Goal: Transaction & Acquisition: Purchase product/service

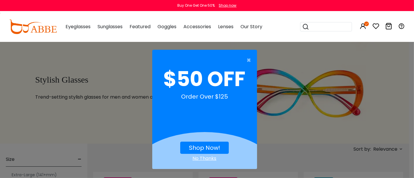
click at [206, 158] on div "No Thanks" at bounding box center [204, 158] width 105 height 7
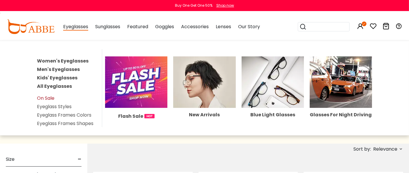
click at [47, 99] on link "On Sale" at bounding box center [45, 98] width 17 height 7
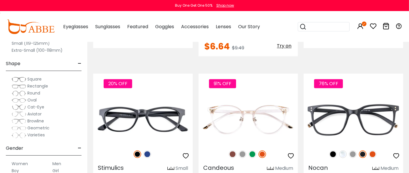
scroll to position [1359, 0]
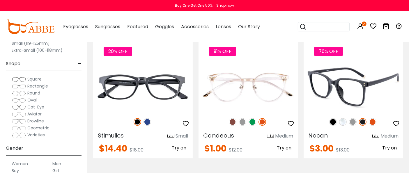
click at [344, 118] on img at bounding box center [343, 122] width 8 height 8
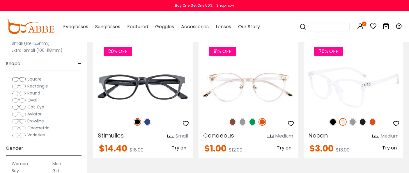
click at [353, 118] on img at bounding box center [353, 122] width 8 height 8
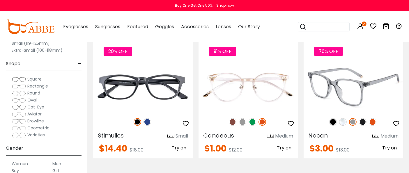
click at [361, 118] on img at bounding box center [363, 122] width 8 height 8
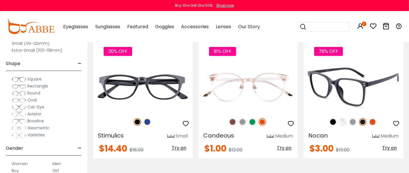
click at [373, 118] on img at bounding box center [373, 122] width 8 height 8
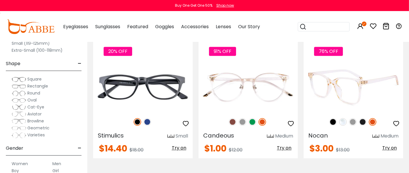
click at [332, 118] on img at bounding box center [334, 122] width 8 height 8
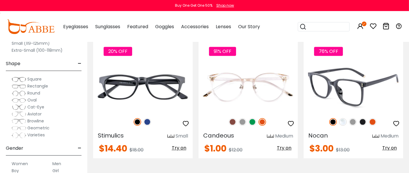
click at [338, 131] on div "Nocan Medium" at bounding box center [354, 135] width 100 height 9
click at [389, 145] on span "Try on" at bounding box center [390, 148] width 15 height 7
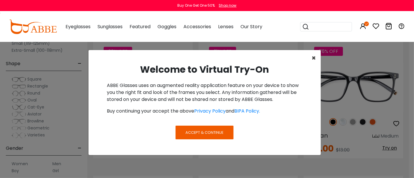
click at [316, 57] on span "×" at bounding box center [314, 58] width 4 height 10
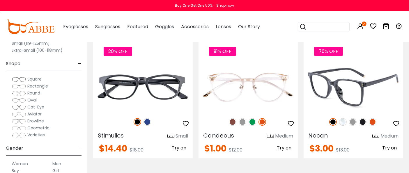
click at [347, 94] on img at bounding box center [354, 87] width 100 height 50
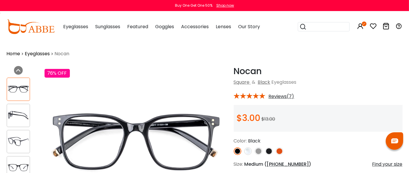
scroll to position [32, 0]
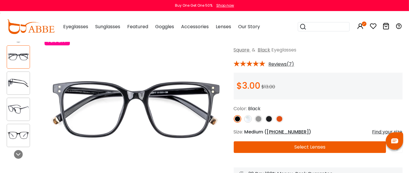
click at [16, 84] on img at bounding box center [18, 82] width 23 height 11
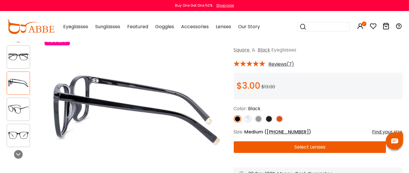
click at [15, 101] on div at bounding box center [18, 109] width 23 height 23
click at [15, 102] on div at bounding box center [18, 109] width 23 height 23
click at [15, 105] on img at bounding box center [18, 109] width 23 height 11
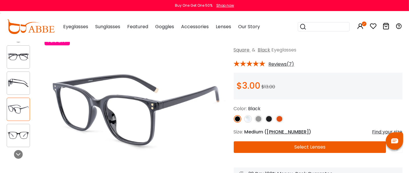
click at [16, 129] on div at bounding box center [18, 135] width 23 height 23
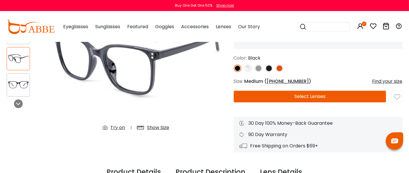
scroll to position [97, 0]
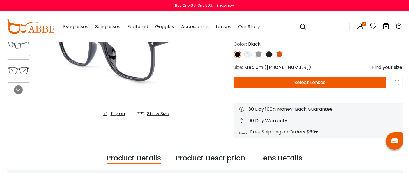
click at [309, 82] on button "Select Lenses" at bounding box center [310, 83] width 153 height 12
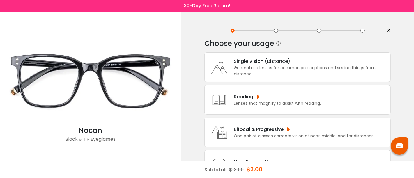
click at [266, 64] on div "Single Vision (Distance)" at bounding box center [311, 61] width 154 height 7
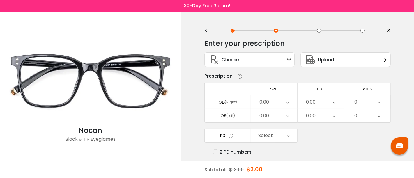
click at [267, 103] on div "0.00" at bounding box center [265, 102] width 10 height 12
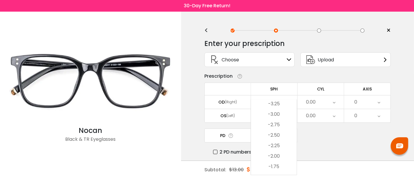
scroll to position [672, 0]
click at [272, 137] on li "-3.25" at bounding box center [274, 136] width 46 height 10
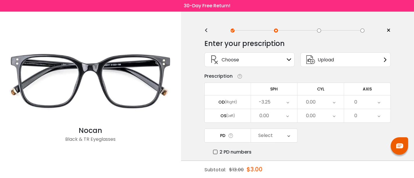
click at [322, 101] on div "0.00" at bounding box center [321, 102] width 46 height 13
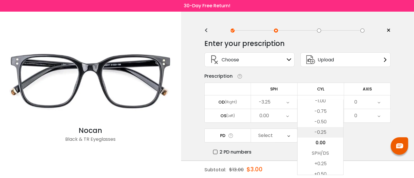
click at [316, 133] on li "-0.25" at bounding box center [321, 132] width 46 height 10
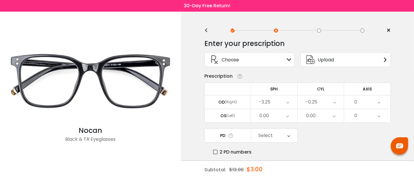
click at [365, 102] on div "0" at bounding box center [367, 102] width 46 height 13
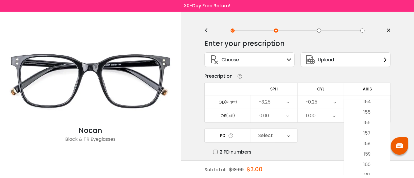
scroll to position [1651, 0]
click at [367, 143] on li "161" at bounding box center [367, 143] width 46 height 10
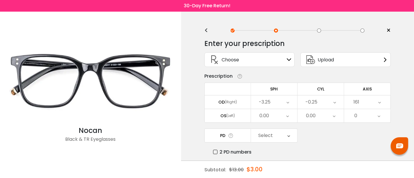
click at [260, 118] on div "0.00" at bounding box center [265, 116] width 10 height 12
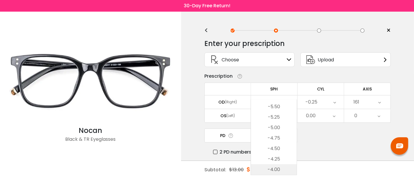
click at [276, 169] on li "-4.00" at bounding box center [274, 170] width 46 height 10
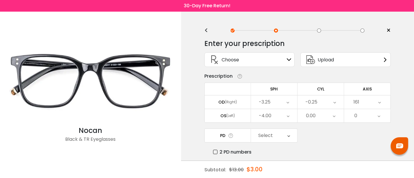
click at [321, 115] on div "0.00" at bounding box center [321, 115] width 46 height 13
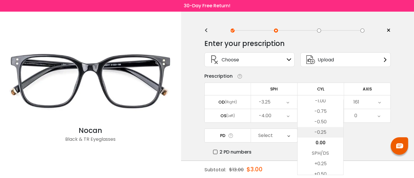
click at [322, 130] on li "-0.25" at bounding box center [321, 132] width 46 height 10
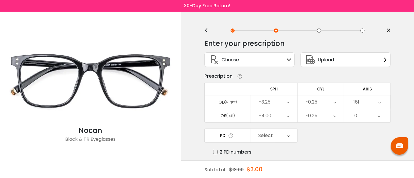
click at [355, 117] on div "0" at bounding box center [356, 116] width 3 height 12
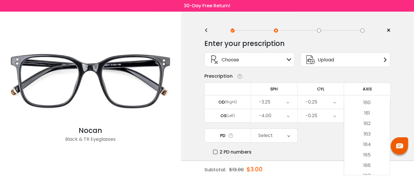
scroll to position [1683, 0]
click at [365, 109] on li "161" at bounding box center [367, 110] width 46 height 10
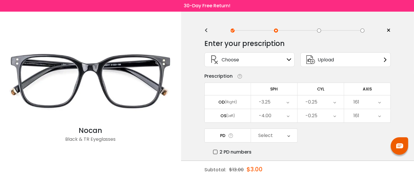
click at [283, 134] on div "Select" at bounding box center [274, 135] width 46 height 13
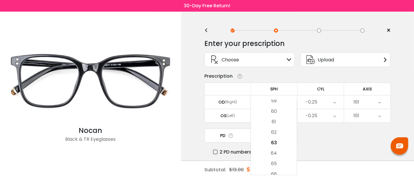
click at [230, 135] on icon at bounding box center [231, 136] width 6 height 6
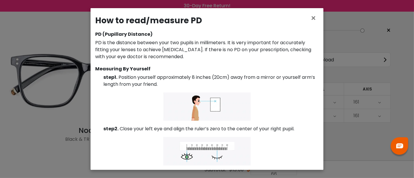
scroll to position [0, 0]
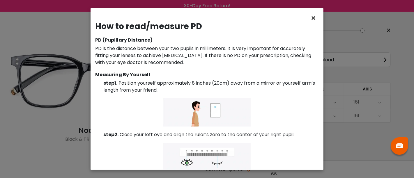
click at [312, 19] on span "×" at bounding box center [315, 18] width 8 height 13
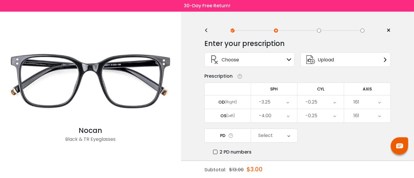
click at [278, 134] on div "Select" at bounding box center [274, 135] width 46 height 13
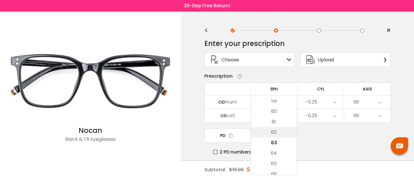
click at [277, 133] on li "62" at bounding box center [274, 132] width 46 height 10
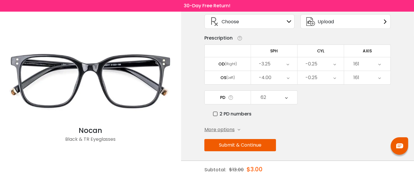
scroll to position [39, 0]
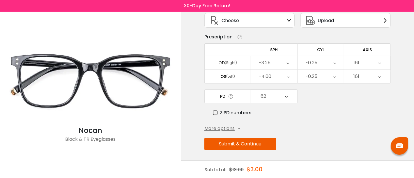
click at [262, 142] on button "Submit & Continue" at bounding box center [241, 144] width 72 height 12
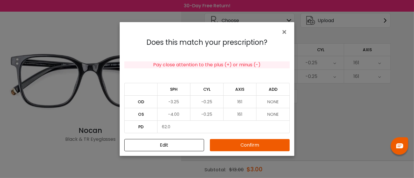
click at [229, 144] on button "Confirm" at bounding box center [250, 145] width 80 height 12
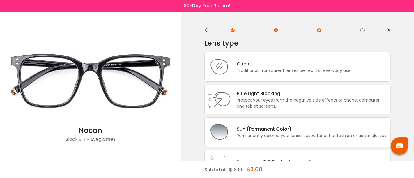
scroll to position [0, 0]
click at [253, 72] on div "Traditional, transparent lenses perfect for everyday use." at bounding box center [294, 71] width 115 height 6
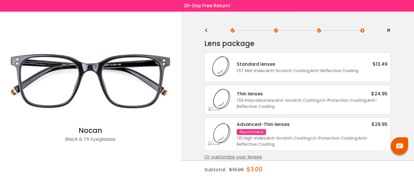
click at [245, 67] on div "Standard lenses" at bounding box center [256, 64] width 39 height 7
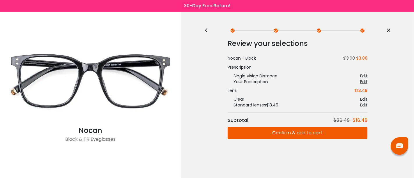
click at [291, 133] on button "Confirm & add to cart" at bounding box center [298, 133] width 140 height 12
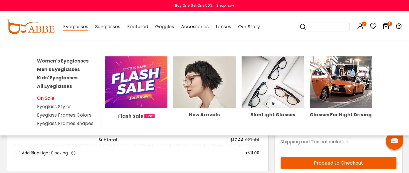
click at [53, 99] on link "On Sale" at bounding box center [45, 98] width 17 height 7
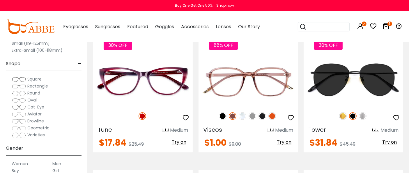
scroll to position [1780, 0]
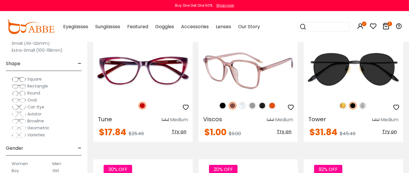
click at [232, 102] on img at bounding box center [233, 106] width 8 height 8
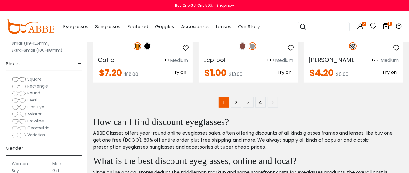
scroll to position [2687, 0]
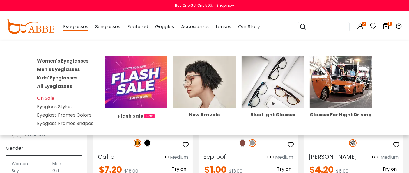
click at [73, 60] on link "Women's Eyeglasses" at bounding box center [63, 61] width 52 height 7
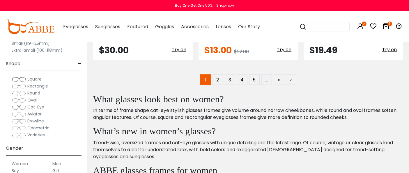
scroll to position [2816, 0]
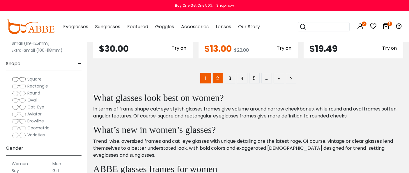
click at [215, 73] on link "2" at bounding box center [218, 78] width 10 height 10
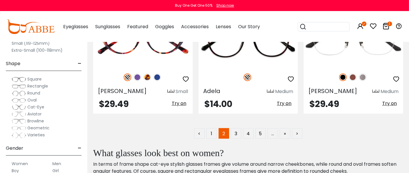
scroll to position [2784, 0]
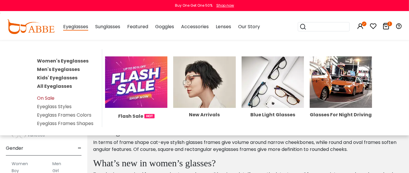
click at [47, 97] on link "On Sale" at bounding box center [45, 98] width 17 height 7
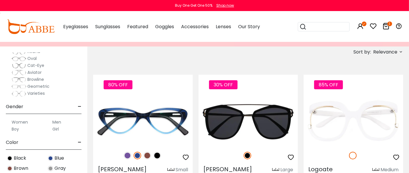
scroll to position [129, 0]
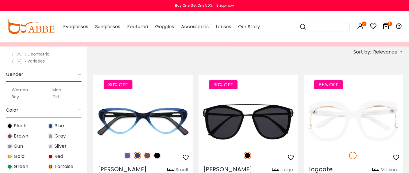
click at [24, 89] on label "Women" at bounding box center [20, 90] width 16 height 7
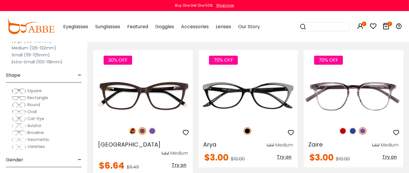
scroll to position [1230, 0]
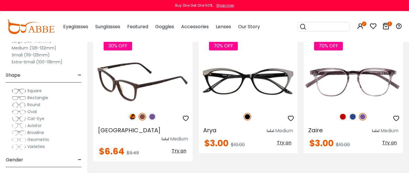
click at [131, 113] on img at bounding box center [133, 117] width 8 height 8
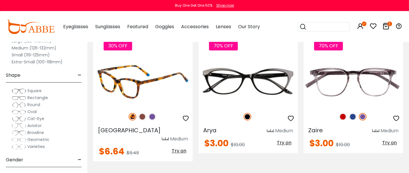
click at [141, 113] on img at bounding box center [143, 117] width 8 height 8
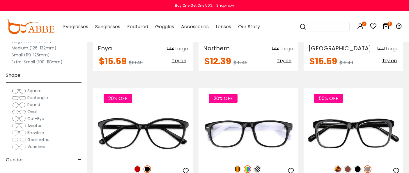
scroll to position [2687, 0]
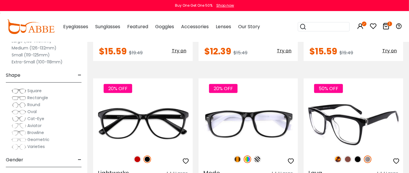
click at [336, 156] on img at bounding box center [338, 160] width 8 height 8
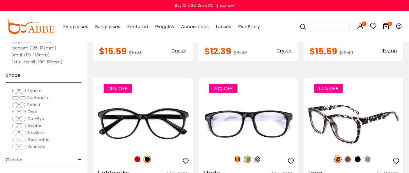
click at [351, 156] on img at bounding box center [348, 160] width 8 height 8
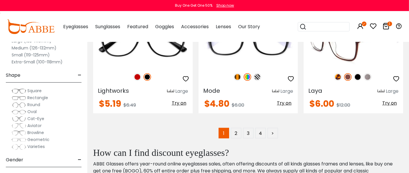
scroll to position [2784, 0]
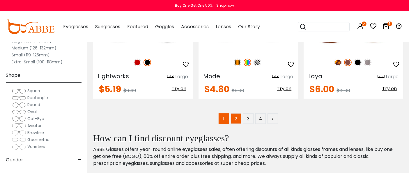
click at [235, 114] on link "2" at bounding box center [236, 119] width 10 height 10
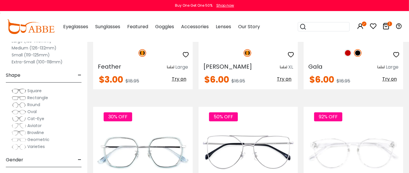
scroll to position [1748, 0]
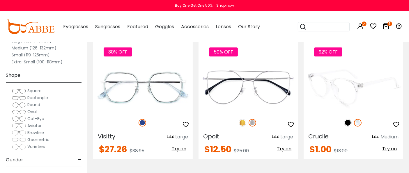
click at [351, 121] on img at bounding box center [348, 123] width 8 height 8
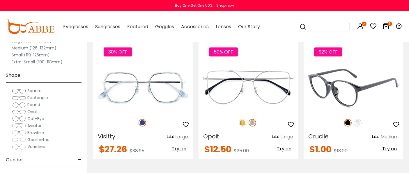
click at [358, 121] on img at bounding box center [358, 123] width 8 height 8
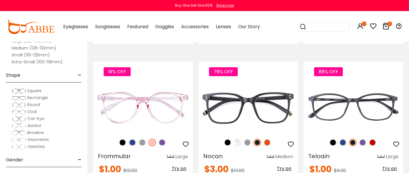
scroll to position [1877, 0]
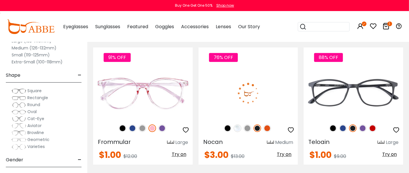
click at [265, 128] on img at bounding box center [268, 129] width 8 height 8
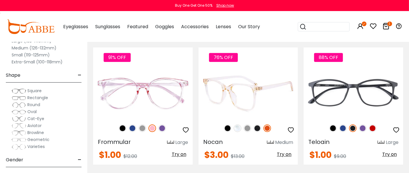
click at [246, 129] on img at bounding box center [248, 129] width 8 height 8
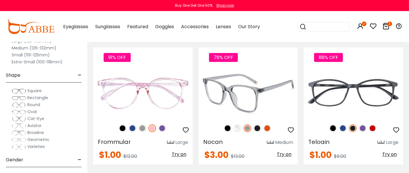
click at [235, 129] on img at bounding box center [238, 129] width 8 height 8
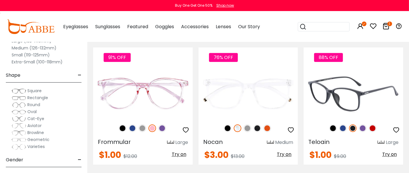
click at [344, 130] on img at bounding box center [343, 129] width 8 height 8
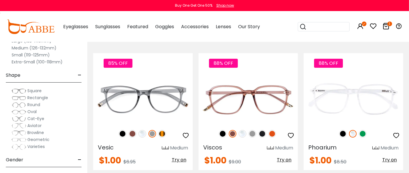
scroll to position [2007, 0]
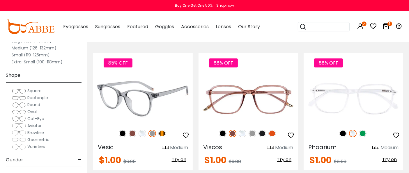
click at [163, 133] on img at bounding box center [162, 134] width 8 height 8
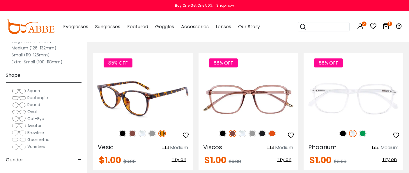
click at [151, 133] on img at bounding box center [153, 134] width 8 height 8
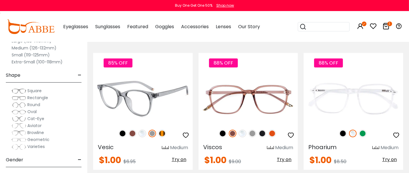
click at [142, 133] on img at bounding box center [143, 134] width 8 height 8
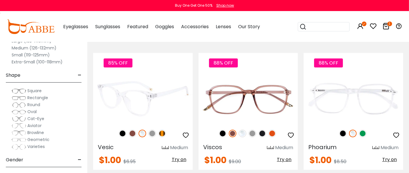
click at [134, 133] on img at bounding box center [133, 134] width 8 height 8
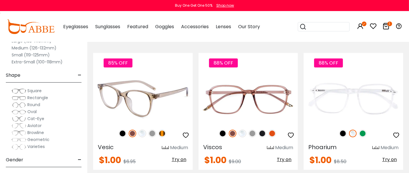
click at [123, 133] on img at bounding box center [123, 134] width 8 height 8
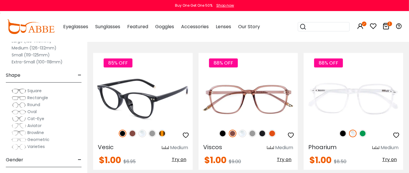
click at [133, 135] on img at bounding box center [133, 134] width 8 height 8
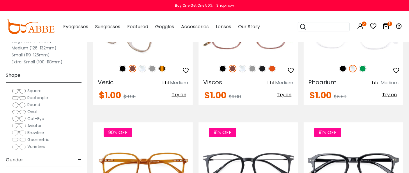
scroll to position [2039, 0]
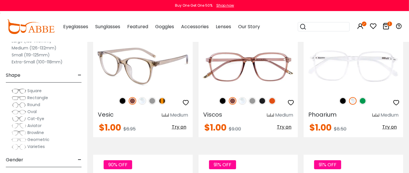
click at [135, 79] on img at bounding box center [143, 66] width 100 height 50
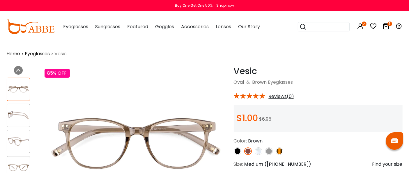
scroll to position [32, 0]
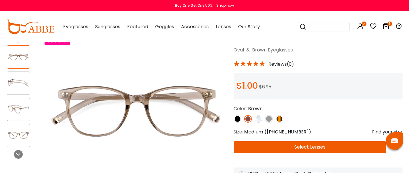
click at [13, 79] on img at bounding box center [18, 82] width 23 height 11
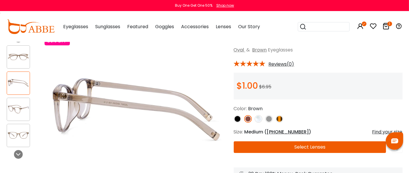
click at [13, 102] on div at bounding box center [18, 109] width 23 height 23
click at [17, 131] on img at bounding box center [18, 135] width 23 height 11
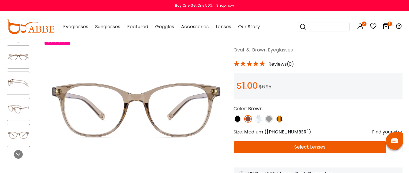
click at [280, 121] on img at bounding box center [280, 119] width 8 height 8
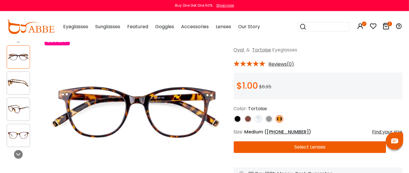
click at [15, 84] on img at bounding box center [18, 82] width 23 height 11
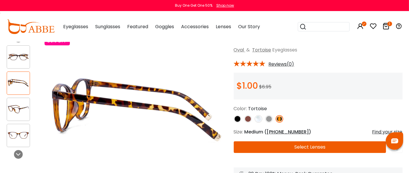
click at [18, 105] on img at bounding box center [18, 109] width 23 height 11
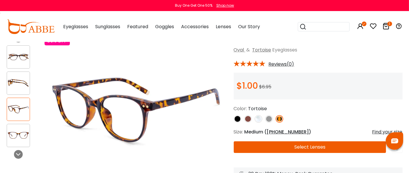
click at [24, 131] on img at bounding box center [18, 135] width 23 height 11
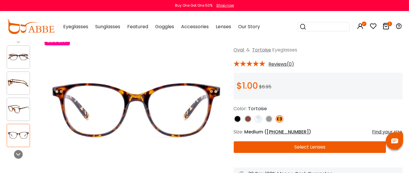
click at [248, 121] on img at bounding box center [248, 119] width 8 height 8
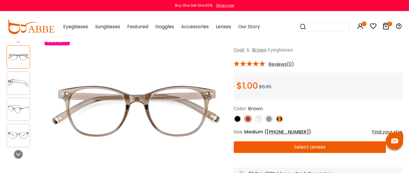
click at [305, 145] on button "Select Lenses" at bounding box center [310, 148] width 153 height 12
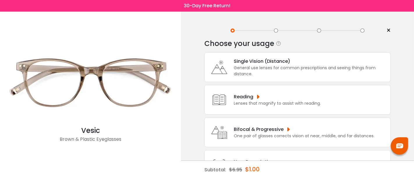
click at [254, 65] on div "General use lenses for common prescriptions and seeing things from distance." at bounding box center [311, 71] width 154 height 12
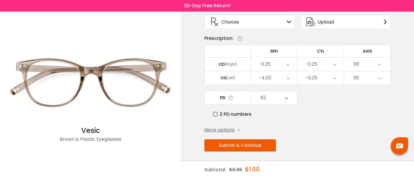
scroll to position [39, 0]
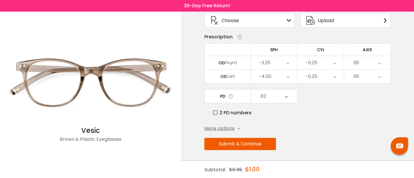
click at [242, 145] on button "Submit & Continue" at bounding box center [241, 144] width 72 height 12
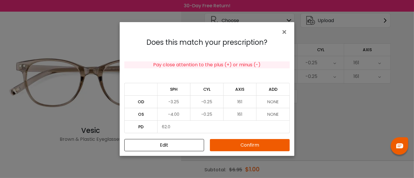
click at [239, 144] on button "Confirm" at bounding box center [250, 145] width 80 height 12
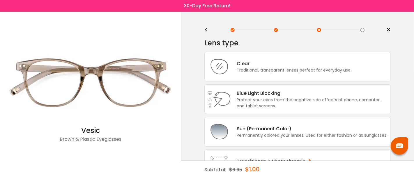
scroll to position [0, 0]
click at [246, 70] on div "Traditional, transparent lenses perfect for everyday use." at bounding box center [294, 71] width 115 height 6
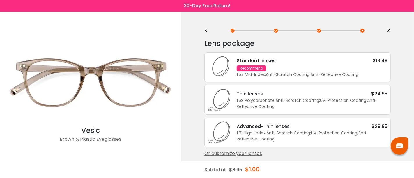
click at [246, 70] on div "Recommend" at bounding box center [251, 69] width 29 height 6
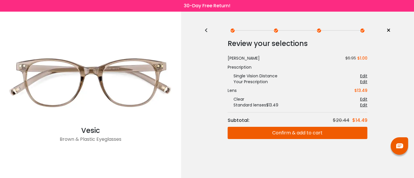
click at [259, 129] on button "Confirm & add to cart" at bounding box center [298, 133] width 140 height 12
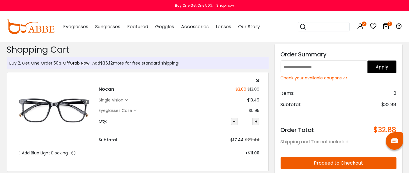
click at [304, 157] on form "Proceed to Checkout" at bounding box center [339, 161] width 116 height 15
click at [304, 77] on div "Check your available coupons >>" at bounding box center [339, 78] width 116 height 6
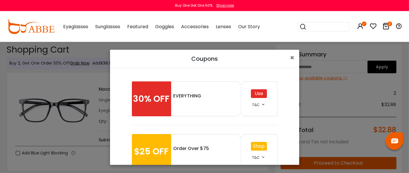
click at [186, 94] on div "EVERYTHING" at bounding box center [206, 96] width 65 height 7
click at [256, 93] on div "Use" at bounding box center [259, 93] width 16 height 9
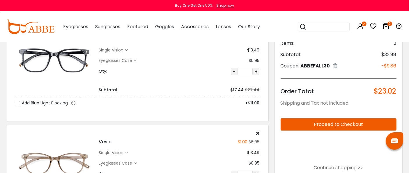
scroll to position [65, 0]
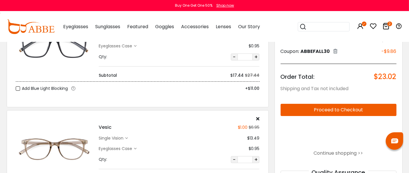
click at [354, 107] on button "Proceed to Checkout" at bounding box center [339, 110] width 116 height 12
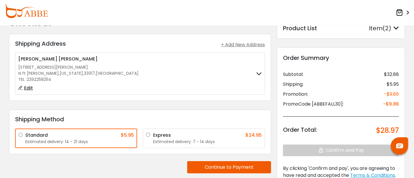
scroll to position [32, 0]
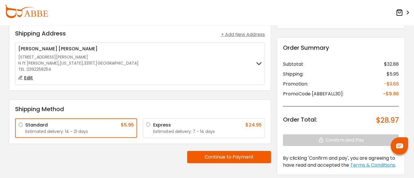
click at [31, 77] on span "Edit" at bounding box center [28, 78] width 9 height 7
type input "******"
type input "**********"
type input "*****"
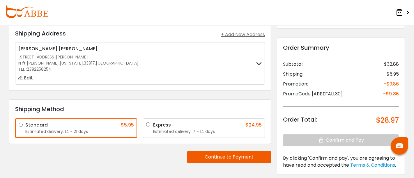
type input "**********"
select select "**"
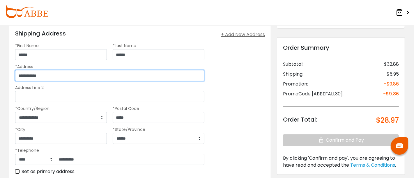
drag, startPoint x: 49, startPoint y: 77, endPoint x: 12, endPoint y: 80, distance: 36.6
click at [12, 80] on div "**********" at bounding box center [140, 110] width 262 height 173
type input "**********"
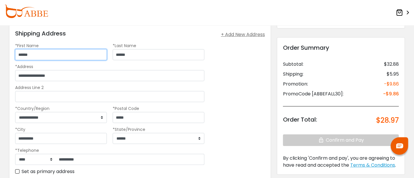
type input "****"
type input "*********"
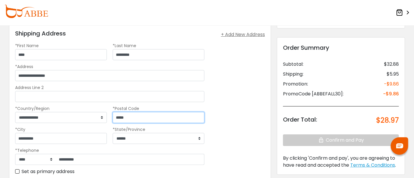
type input "*****"
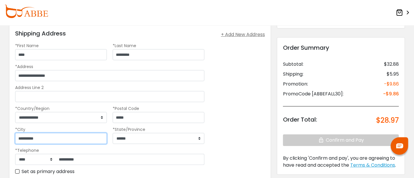
type input "**********"
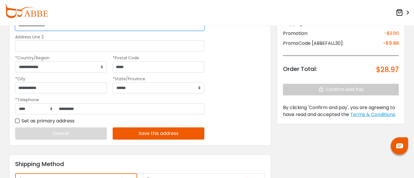
scroll to position [97, 0]
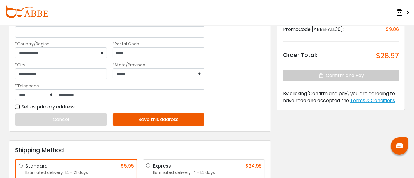
click at [123, 117] on button "Save this address" at bounding box center [159, 120] width 92 height 12
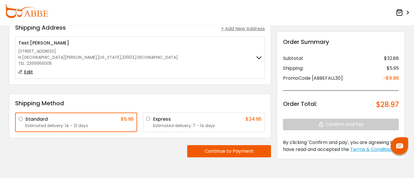
scroll to position [71, 0]
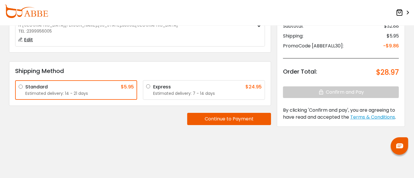
click at [246, 119] on button "Continue to Payment" at bounding box center [229, 119] width 84 height 12
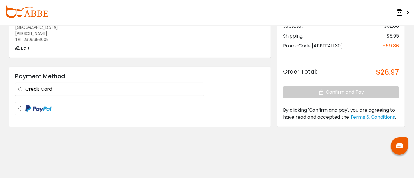
click at [20, 83] on div "Credit Card Visa **** 0151 Visa **** 0151 + Add a new card SHELLY PORTER Defaul…" at bounding box center [109, 89] width 189 height 13
click at [22, 86] on div "Credit Card" at bounding box center [109, 89] width 183 height 7
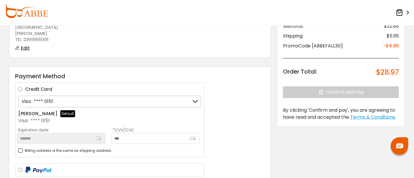
click at [196, 96] on icon at bounding box center [196, 101] width 6 height 11
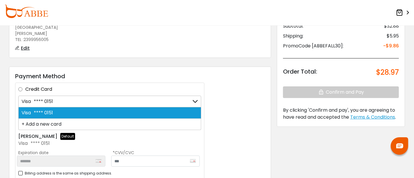
click at [51, 119] on div "+ Add a new card" at bounding box center [109, 124] width 183 height 11
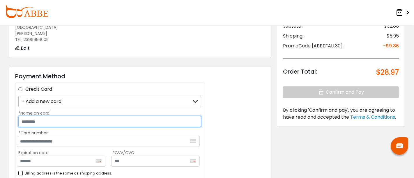
click at [56, 116] on input "*Name on card" at bounding box center [109, 121] width 183 height 11
type input "**********"
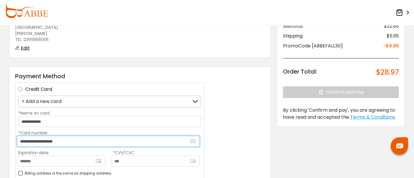
type input "**********"
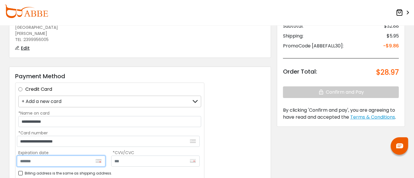
click at [22, 156] on input "Expiration date" at bounding box center [61, 161] width 89 height 11
type input "*******"
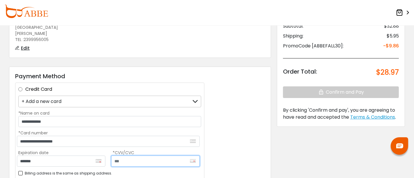
click at [118, 156] on input "text" at bounding box center [155, 161] width 89 height 11
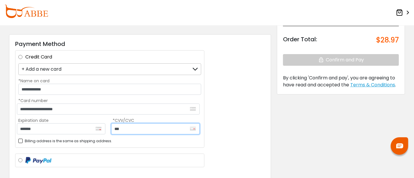
scroll to position [134, 0]
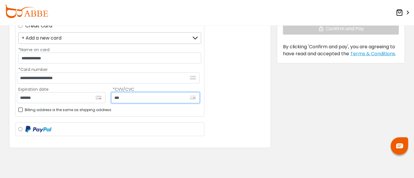
type input "***"
click at [20, 106] on label "Billing address is the same as shipping address." at bounding box center [65, 109] width 94 height 7
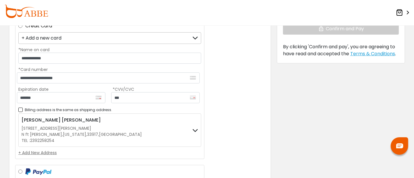
click at [45, 150] on div "+ Add New Address" at bounding box center [109, 153] width 183 height 6
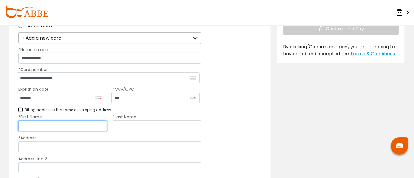
click at [41, 121] on input "*First Name" at bounding box center [62, 126] width 89 height 11
type input "******"
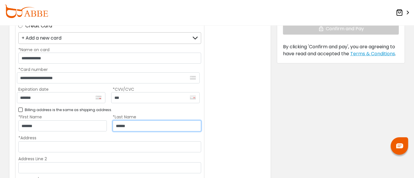
type input "******"
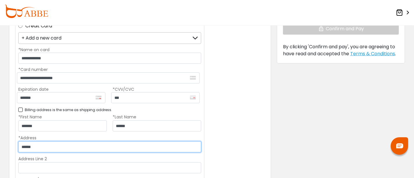
type input "**********"
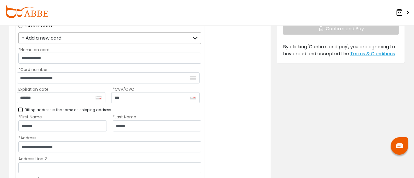
type input "*****"
type input "**********"
select select "**"
type input "**********"
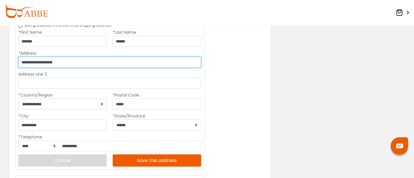
scroll to position [231, 0]
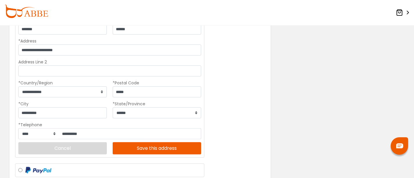
click at [144, 142] on button "Save this address" at bounding box center [157, 148] width 89 height 12
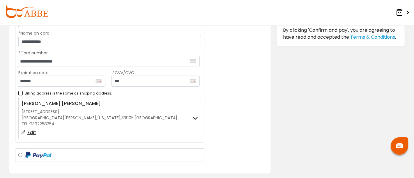
scroll to position [79, 0]
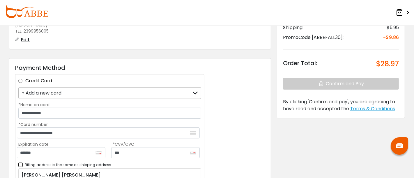
click at [331, 79] on div "Order Summary Subtotal: $32.88 Shipping: $5.95 PromoCode [ABBEFALL30]: -$9.86 O…" at bounding box center [341, 43] width 116 height 93
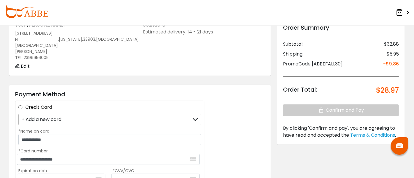
scroll to position [65, 0]
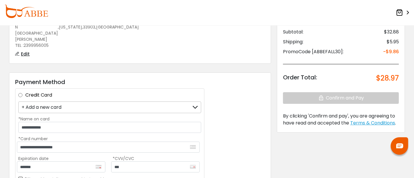
click at [25, 92] on label "Credit Card" at bounding box center [113, 95] width 176 height 7
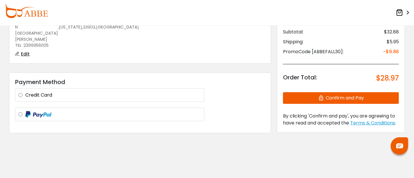
click at [34, 92] on label "Credit Card" at bounding box center [113, 95] width 176 height 7
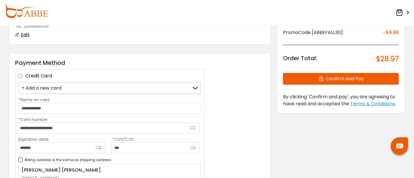
scroll to position [97, 0]
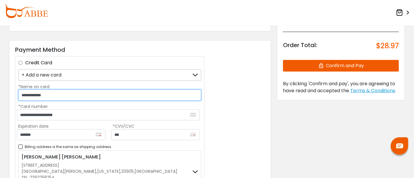
click at [103, 90] on input "**********" at bounding box center [109, 95] width 183 height 11
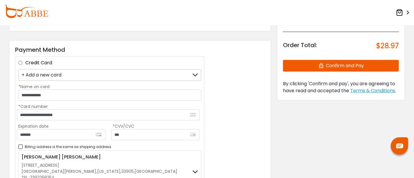
click at [218, 96] on div "**********" at bounding box center [140, 134] width 262 height 188
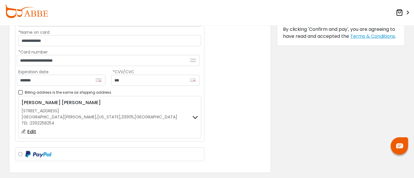
scroll to position [162, 0]
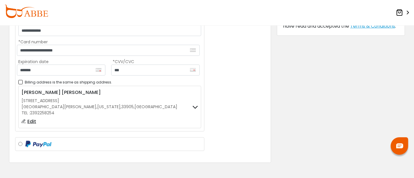
click at [197, 104] on div at bounding box center [196, 107] width 6 height 7
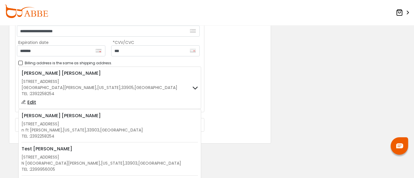
scroll to position [194, 0]
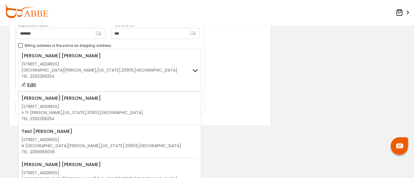
click at [140, 128] on div "Test Ellsworth" at bounding box center [110, 131] width 177 height 7
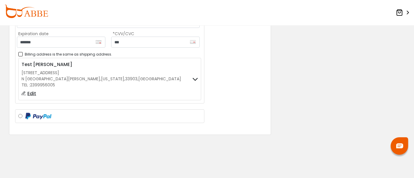
scroll to position [176, 0]
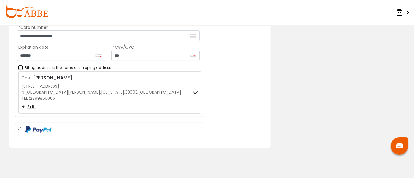
click at [32, 104] on span "Edit" at bounding box center [31, 107] width 9 height 7
click at [195, 91] on icon at bounding box center [196, 93] width 6 height 4
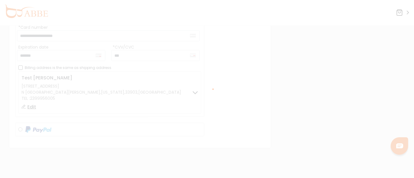
scroll to position [198, 0]
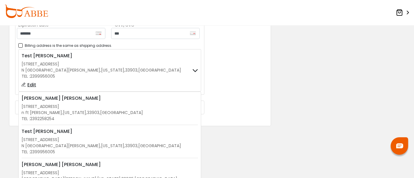
click at [101, 104] on div "[STREET_ADDRESS]" at bounding box center [110, 107] width 177 height 6
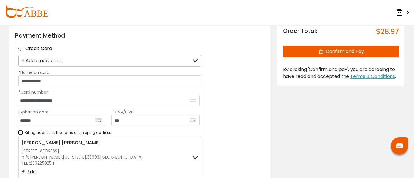
scroll to position [144, 0]
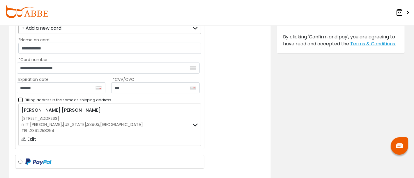
click at [151, 113] on div "Shelly Porter 1905 N Tamiami Trl n ft myers , Florida , 33903 , United States T…" at bounding box center [109, 125] width 183 height 43
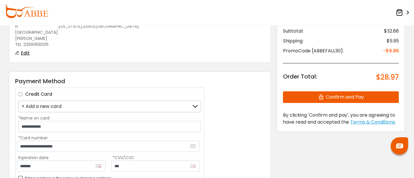
scroll to position [36, 0]
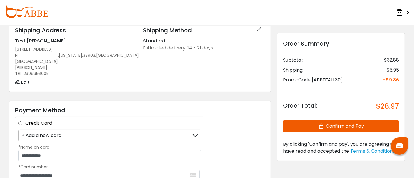
click at [341, 124] on button "Confirm and Pay" at bounding box center [341, 127] width 116 height 12
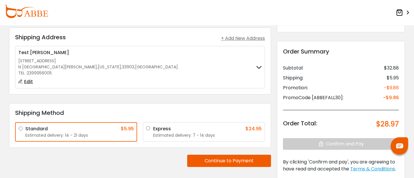
scroll to position [16, 0]
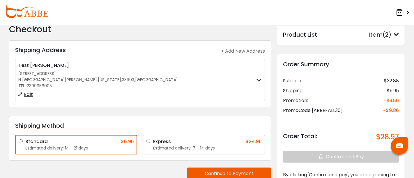
click at [28, 95] on span "Edit" at bounding box center [28, 94] width 9 height 7
type input "****"
type input "*********"
type input "**********"
type input "*****"
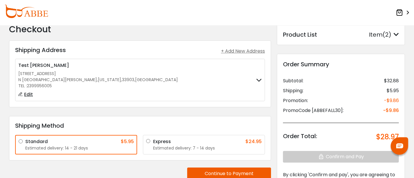
type input "**********"
select select "**"
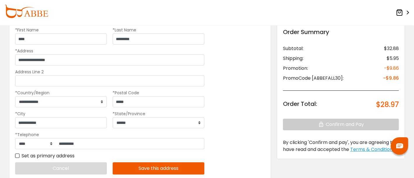
scroll to position [80, 0]
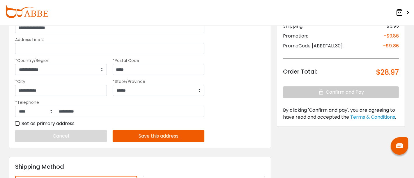
click at [15, 122] on label "Set as primary address" at bounding box center [44, 123] width 59 height 7
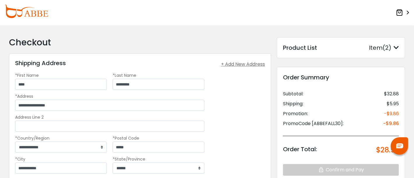
scroll to position [0, 0]
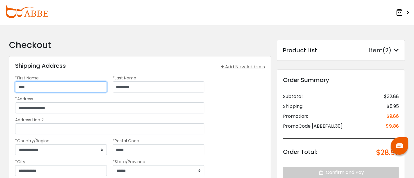
click at [66, 87] on input "****" at bounding box center [61, 87] width 92 height 11
type input "*"
type input "******"
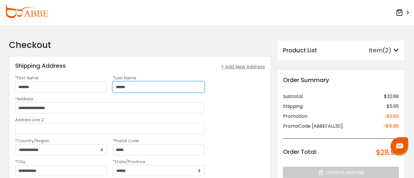
type input "******"
click at [242, 87] on div "**********" at bounding box center [140, 142] width 262 height 173
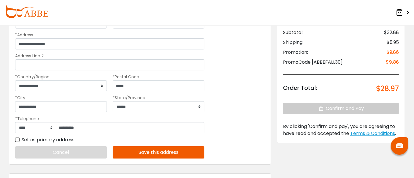
scroll to position [65, 0]
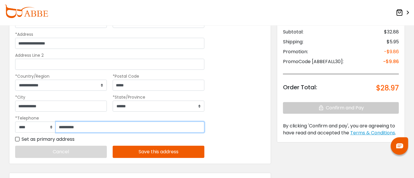
click at [137, 123] on input "**********" at bounding box center [130, 127] width 149 height 11
type input "**********"
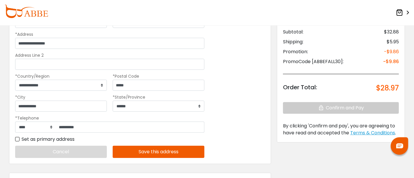
click at [148, 151] on button "Save this address" at bounding box center [159, 152] width 92 height 12
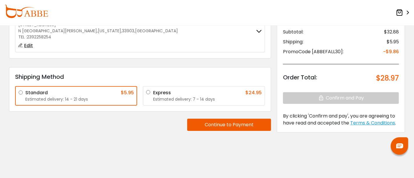
scroll to position [32, 0]
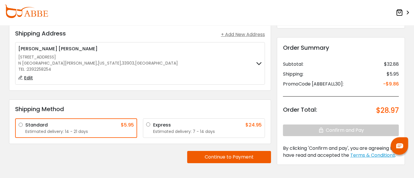
click at [202, 155] on button "Continue to Payment" at bounding box center [229, 157] width 84 height 12
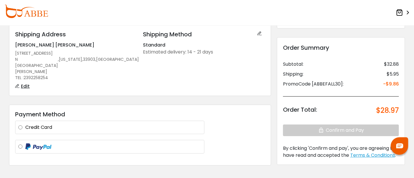
click at [34, 124] on label "Credit Card" at bounding box center [113, 127] width 176 height 7
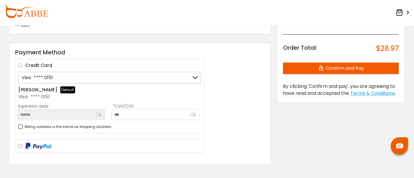
scroll to position [97, 0]
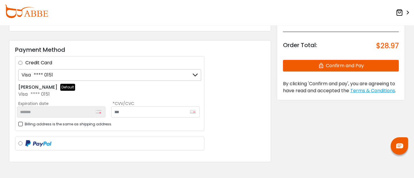
click at [194, 70] on icon at bounding box center [196, 75] width 6 height 11
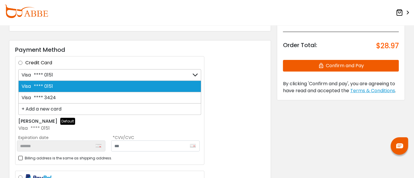
click at [62, 92] on div "Visa **** 3424" at bounding box center [109, 97] width 183 height 11
type input "*******"
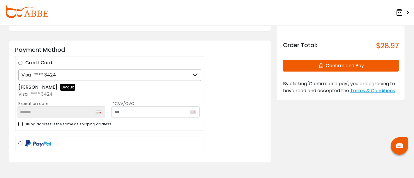
click at [22, 121] on label "Billing address is the same as shipping address." at bounding box center [65, 124] width 94 height 7
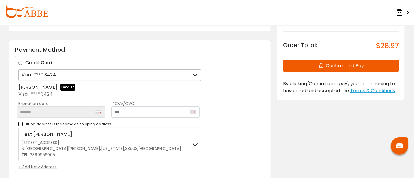
click at [194, 143] on icon at bounding box center [196, 145] width 6 height 4
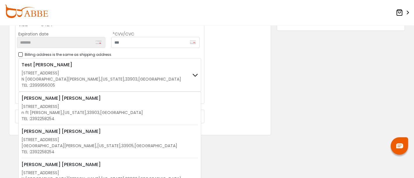
click at [59, 137] on span "[STREET_ADDRESS]" at bounding box center [41, 140] width 38 height 6
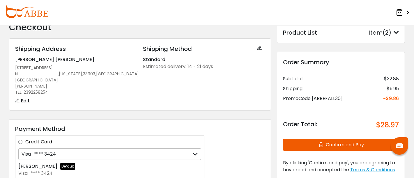
scroll to position [32, 0]
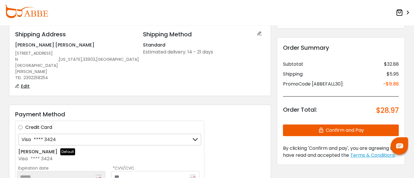
click at [317, 131] on button "Confirm and Pay" at bounding box center [341, 131] width 116 height 12
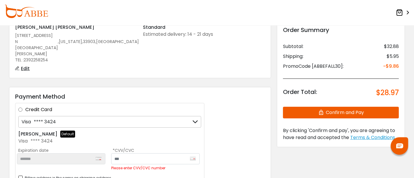
scroll to position [65, 0]
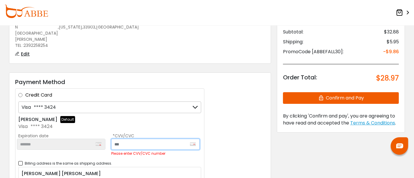
click at [143, 139] on input "text" at bounding box center [155, 144] width 89 height 11
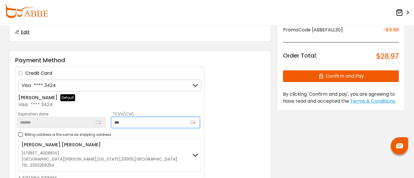
scroll to position [97, 0]
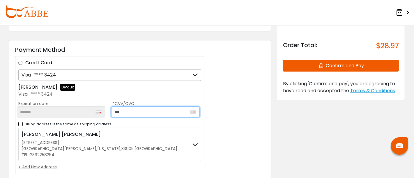
type input "***"
click at [313, 68] on button "Confirm and Pay" at bounding box center [341, 66] width 116 height 12
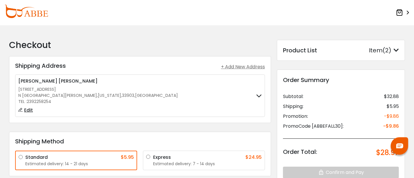
click at [406, 13] on span ">" at bounding box center [407, 13] width 6 height 10
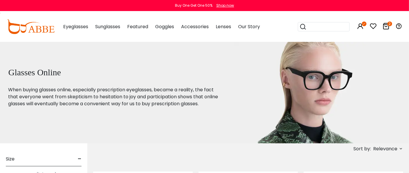
click at [383, 26] on icon at bounding box center [386, 26] width 7 height 7
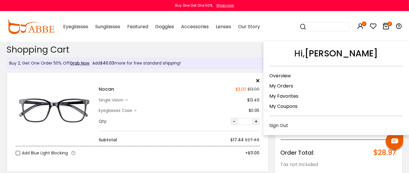
click at [359, 27] on icon at bounding box center [360, 26] width 7 height 7
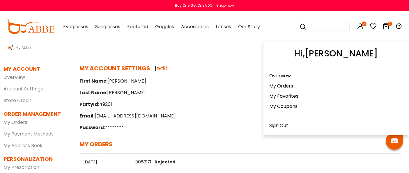
click at [357, 26] on icon at bounding box center [360, 26] width 7 height 7
click at [362, 26] on icon at bounding box center [360, 26] width 7 height 7
